Goal: Information Seeking & Learning: Understand process/instructions

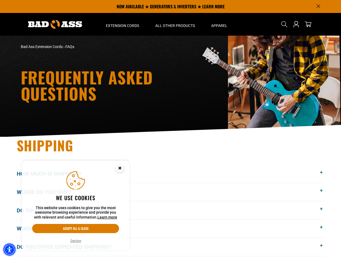
click at [9, 250] on img "Accessibility Menu" at bounding box center [10, 250] width 12 height 12
